Goal: Find specific fact

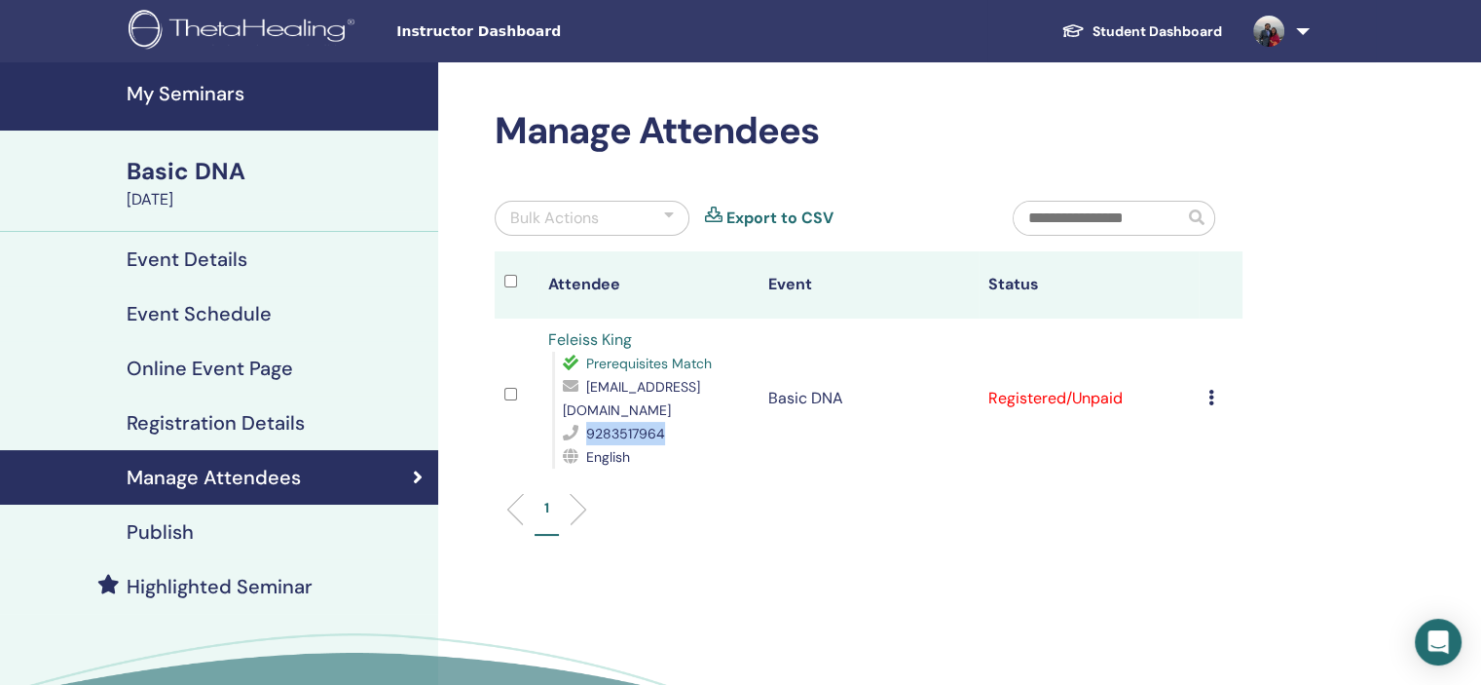
drag, startPoint x: 664, startPoint y: 435, endPoint x: 584, endPoint y: 440, distance: 80.0
click at [584, 440] on div "9283517964" at bounding box center [656, 433] width 186 height 23
copy div "9283517964"
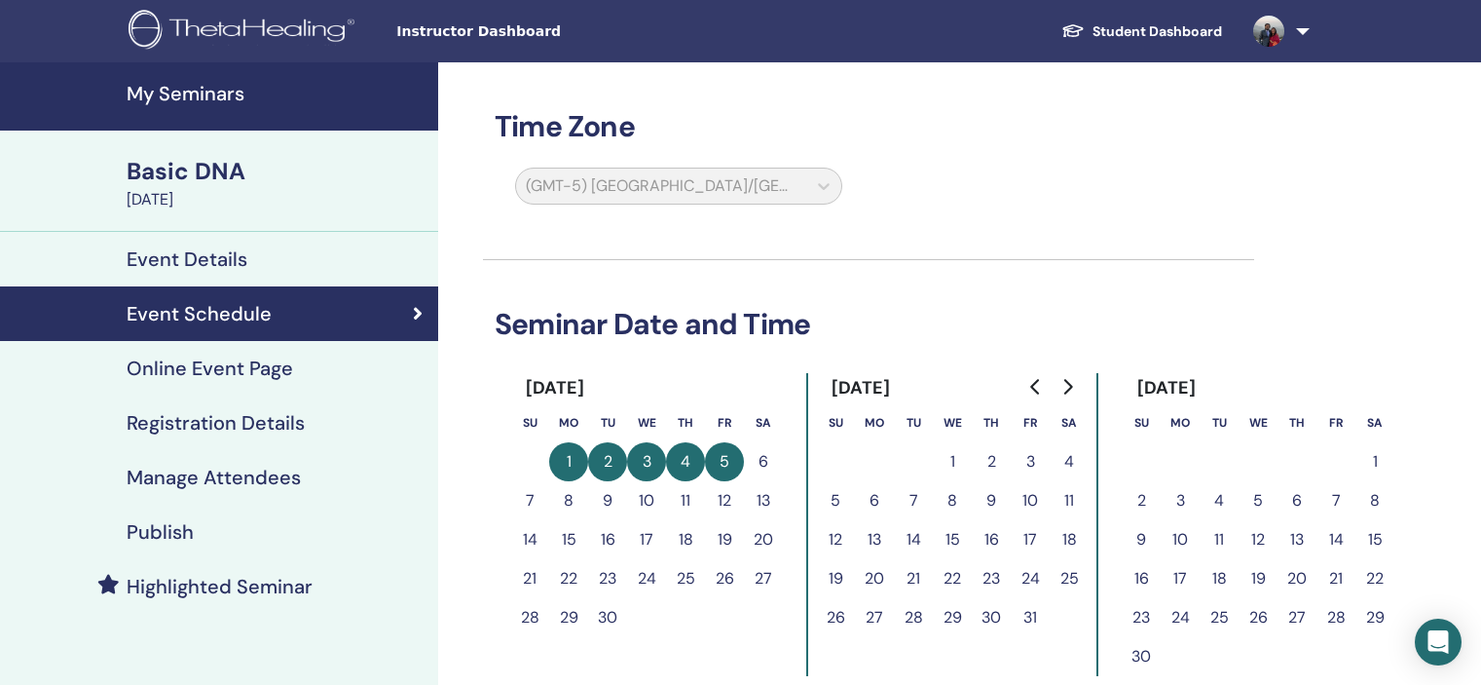
scroll to position [573, 0]
